Goal: Information Seeking & Learning: Learn about a topic

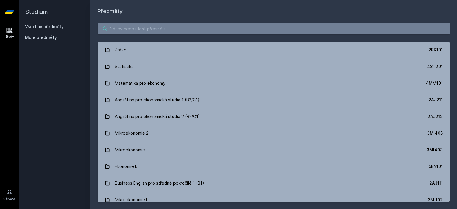
click at [164, 29] on input "search" at bounding box center [274, 29] width 352 height 12
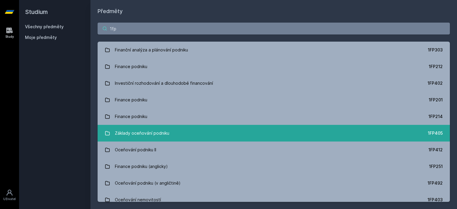
type input "1fp"
click at [185, 131] on link "Základy oceňování podniku 1FP405" at bounding box center [274, 133] width 352 height 17
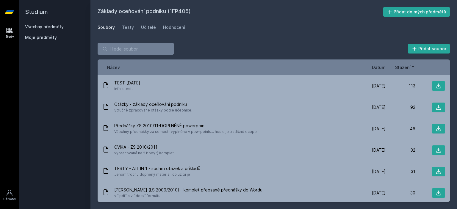
click at [381, 66] on span "Datum" at bounding box center [379, 67] width 14 height 6
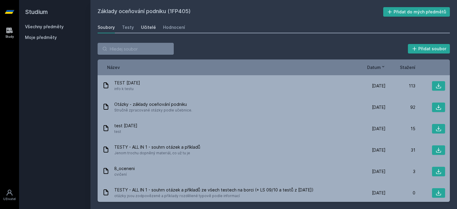
click at [151, 25] on div "Učitelé" at bounding box center [148, 27] width 15 height 6
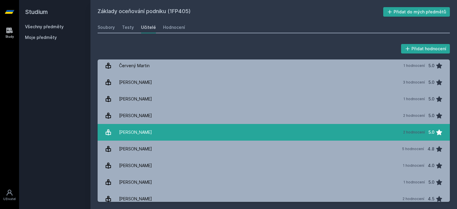
scroll to position [17, 0]
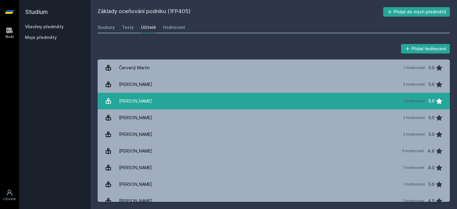
click at [189, 99] on link "[PERSON_NAME] 1 hodnocení 5.0" at bounding box center [274, 101] width 352 height 17
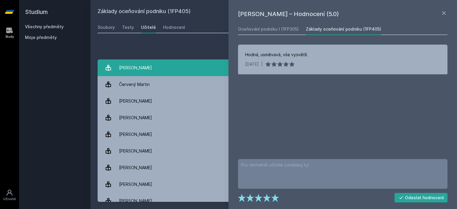
click at [187, 71] on link "[PERSON_NAME]" at bounding box center [274, 68] width 352 height 17
